Goal: Contribute content: Contribute content

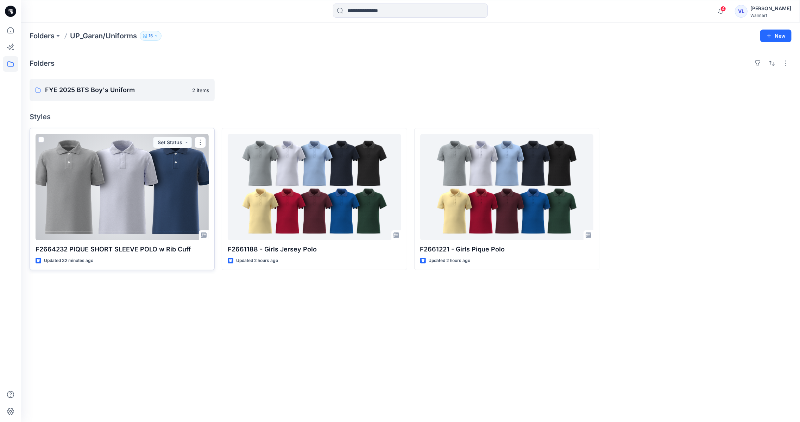
click at [120, 189] on div at bounding box center [122, 187] width 173 height 106
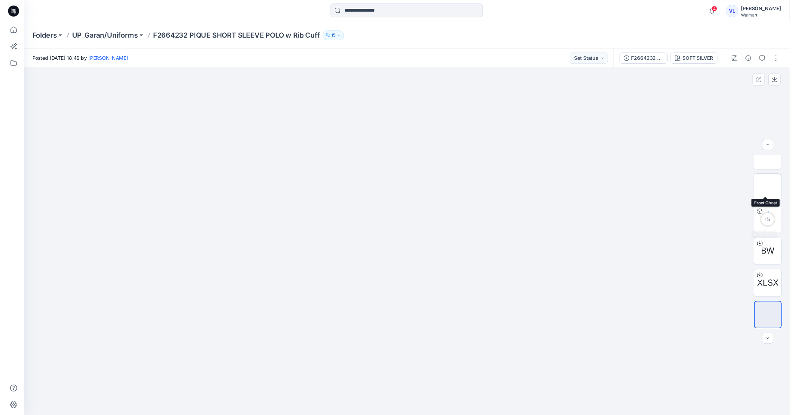
scroll to position [79, 0]
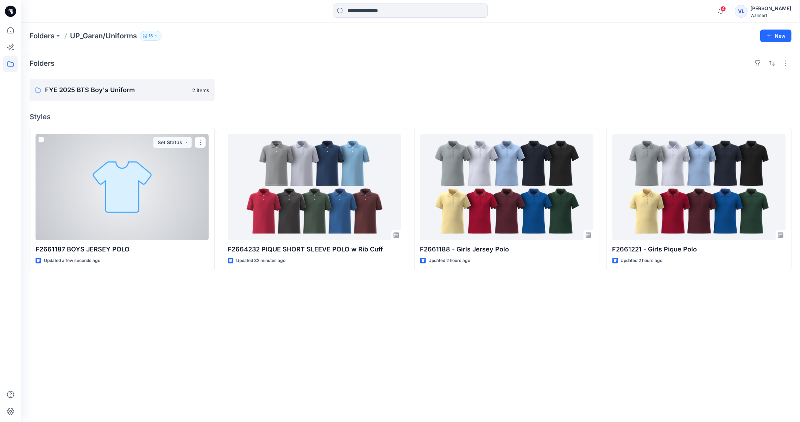
click at [111, 198] on div at bounding box center [122, 187] width 173 height 106
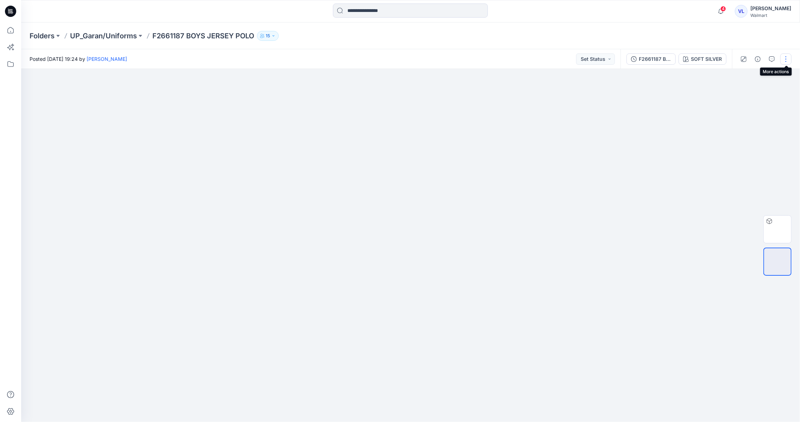
click at [787, 61] on button "button" at bounding box center [785, 58] width 11 height 11
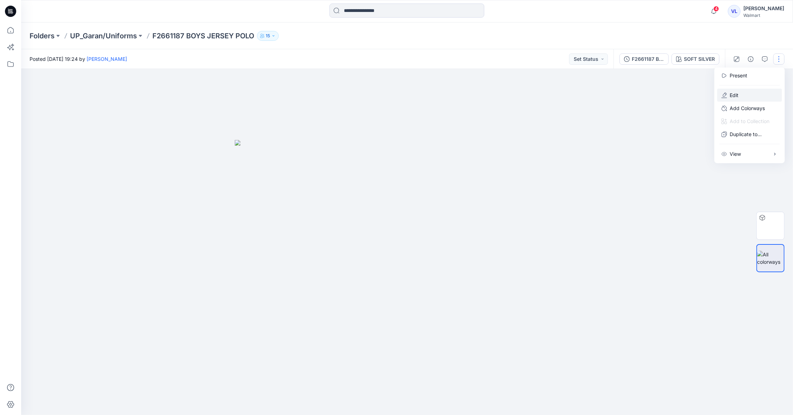
click at [739, 96] on button "Edit" at bounding box center [749, 95] width 65 height 13
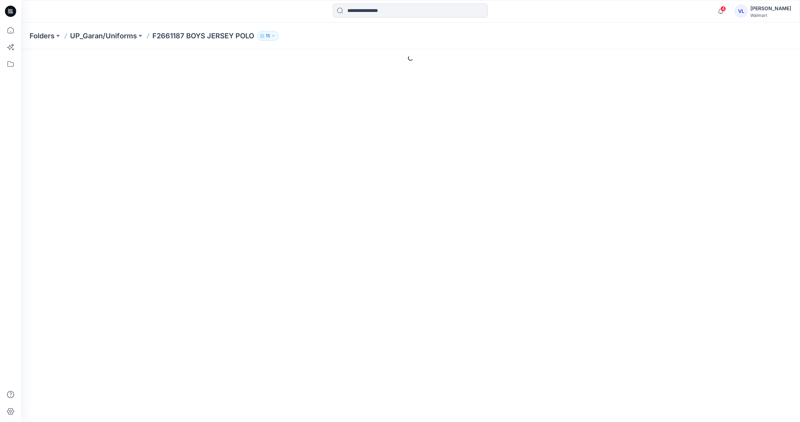
type input "**********"
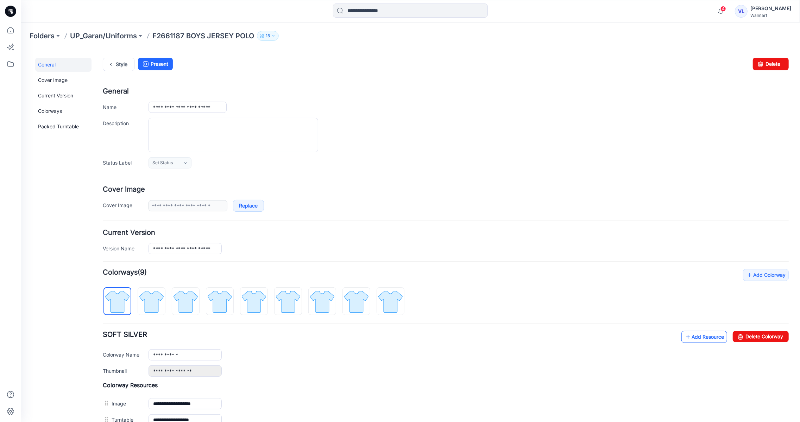
click at [684, 338] on icon at bounding box center [687, 336] width 7 height 11
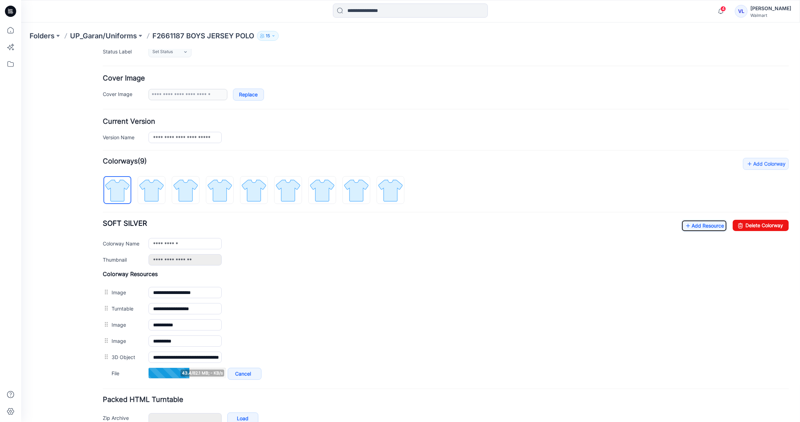
scroll to position [137, 0]
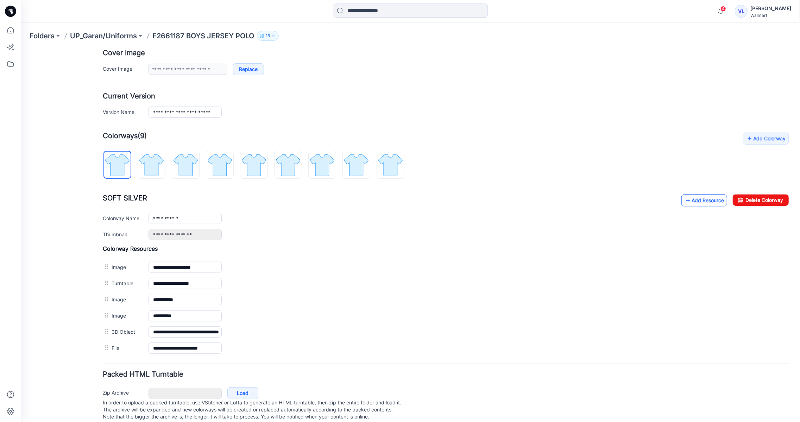
click at [687, 197] on link "Add Resource" at bounding box center [704, 200] width 46 height 12
